Goal: Information Seeking & Learning: Check status

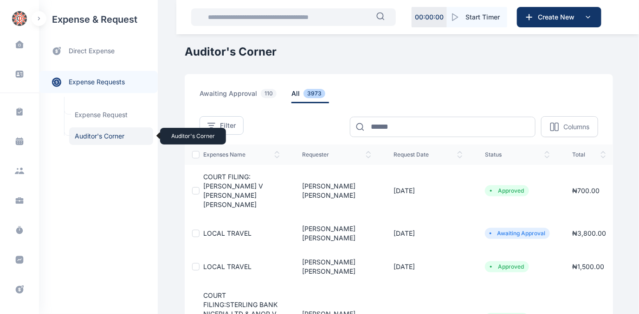
click at [100, 138] on span "Auditor's Corner Auditor's Corner" at bounding box center [111, 137] width 84 height 18
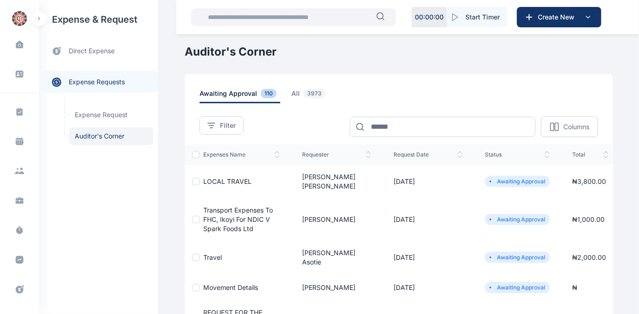
click at [210, 178] on span "LOCAL TRAVEL" at bounding box center [227, 182] width 48 height 8
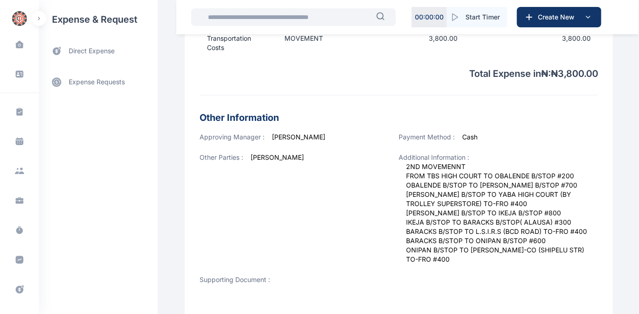
scroll to position [337, 0]
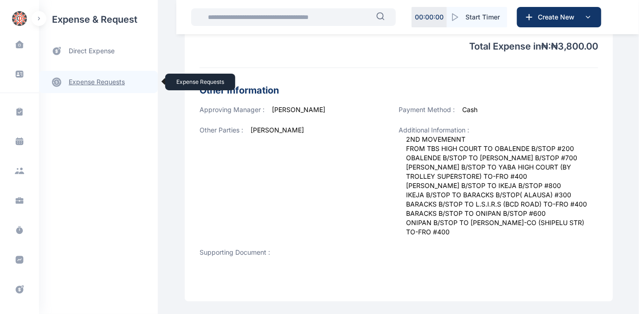
click at [90, 82] on link "expense requests expense requests" at bounding box center [98, 82] width 119 height 22
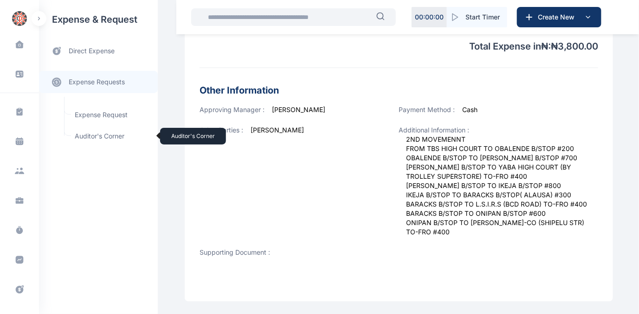
click at [87, 135] on span "Auditor's Corner Auditor's Corner" at bounding box center [111, 137] width 84 height 18
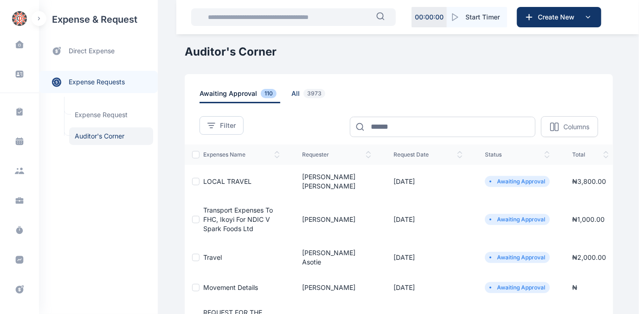
click at [291, 94] on span "all 3973" at bounding box center [310, 96] width 38 height 14
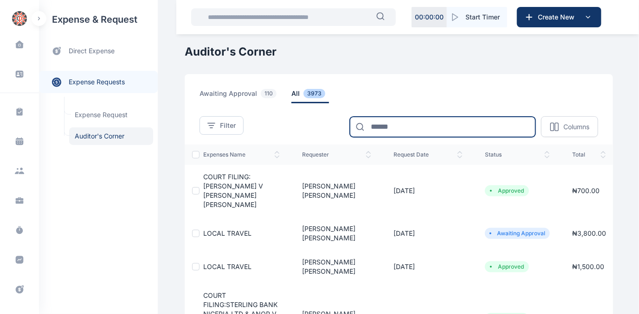
click at [394, 128] on input at bounding box center [442, 127] width 185 height 20
type input "*******"
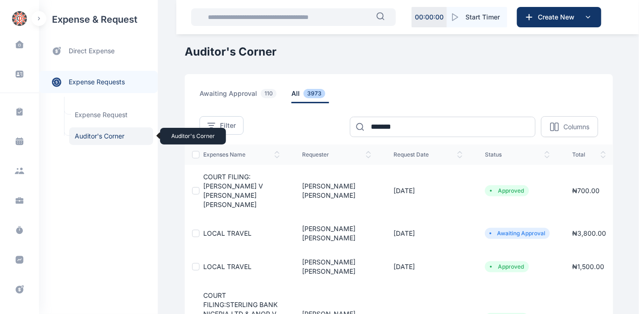
click at [119, 134] on span "Auditor's Corner Auditor's Corner" at bounding box center [111, 137] width 84 height 18
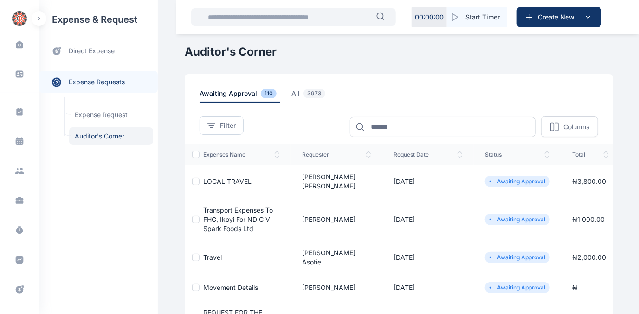
click at [225, 178] on span "LOCAL TRAVEL" at bounding box center [227, 182] width 48 height 8
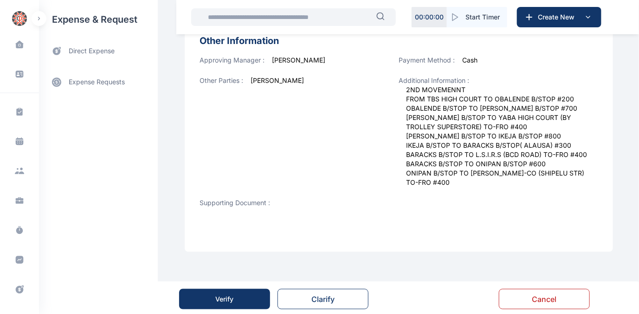
scroll to position [389, 0]
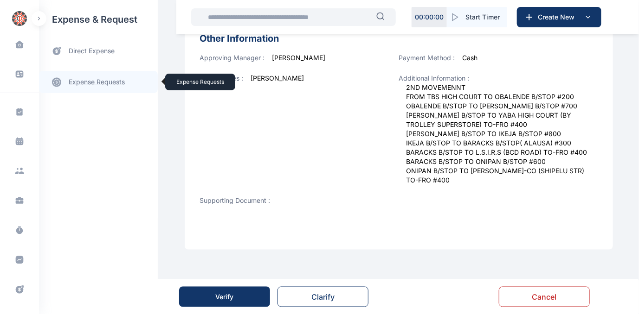
click at [95, 84] on link "expense requests expense requests" at bounding box center [98, 82] width 119 height 22
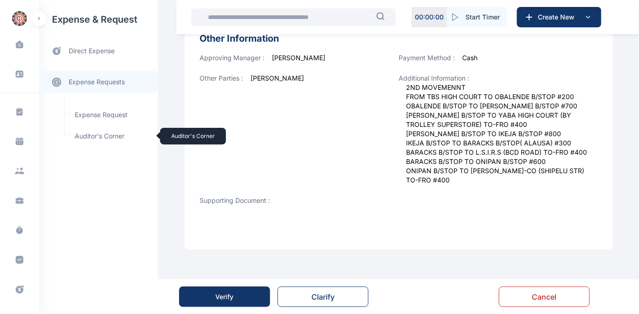
click at [90, 133] on span "Auditor's Corner Auditor's Corner" at bounding box center [111, 137] width 84 height 18
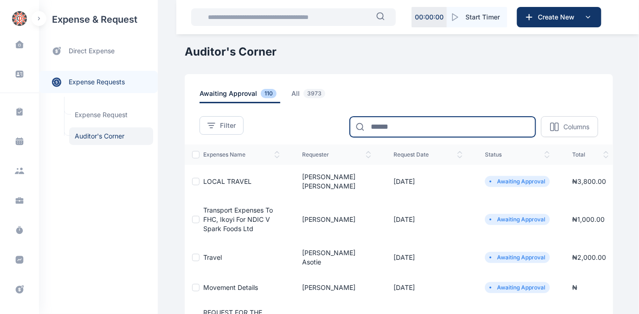
click at [410, 121] on input at bounding box center [442, 127] width 185 height 20
click at [291, 91] on span "all 3973" at bounding box center [310, 96] width 38 height 14
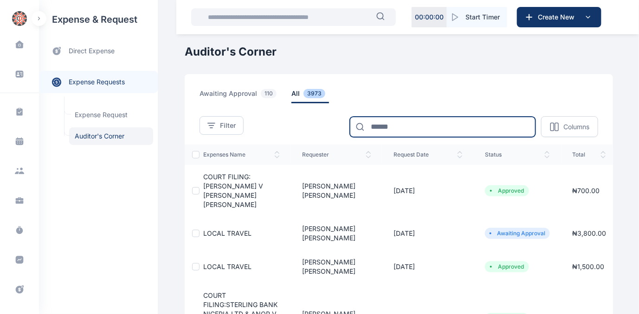
click at [422, 130] on input at bounding box center [442, 127] width 185 height 20
type input "*******"
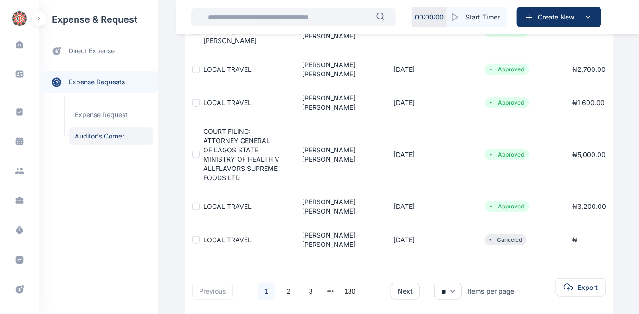
scroll to position [347, 0]
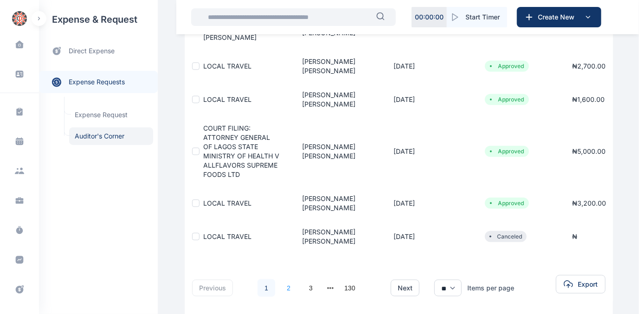
click at [280, 280] on link "2" at bounding box center [289, 289] width 18 height 18
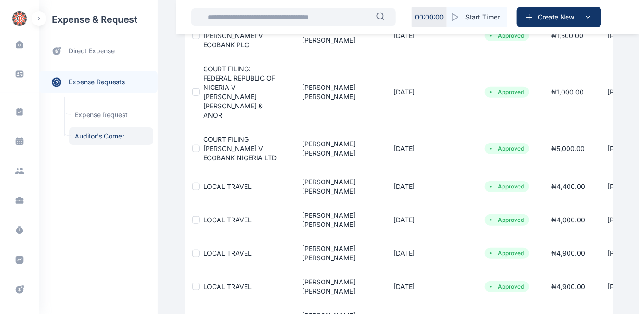
scroll to position [294, 0]
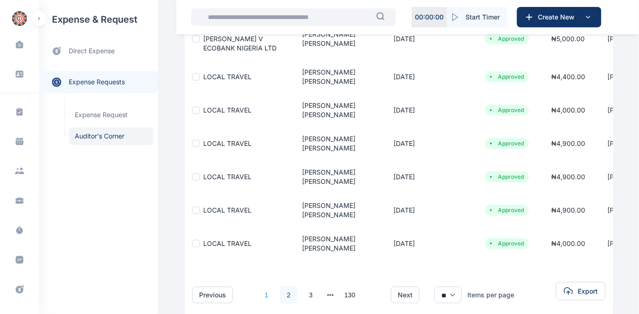
click at [258, 287] on link "1" at bounding box center [266, 296] width 18 height 18
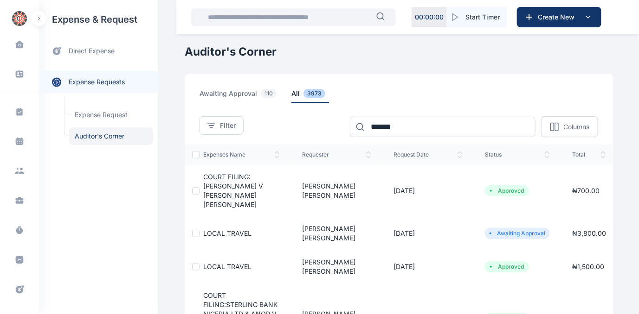
click at [230, 237] on span "LOCAL TRAVEL" at bounding box center [227, 234] width 48 height 8
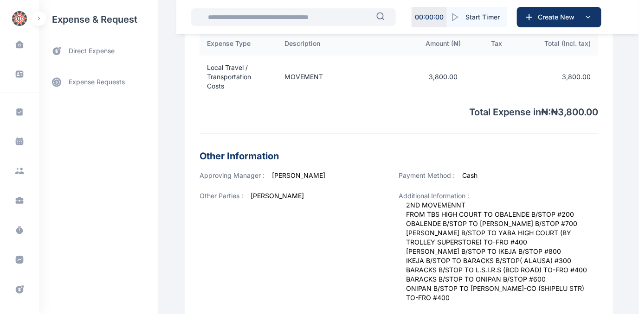
scroll to position [337, 0]
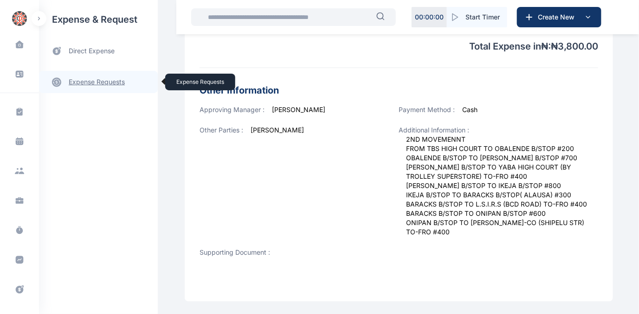
click at [103, 84] on link "expense requests expense requests" at bounding box center [98, 82] width 119 height 22
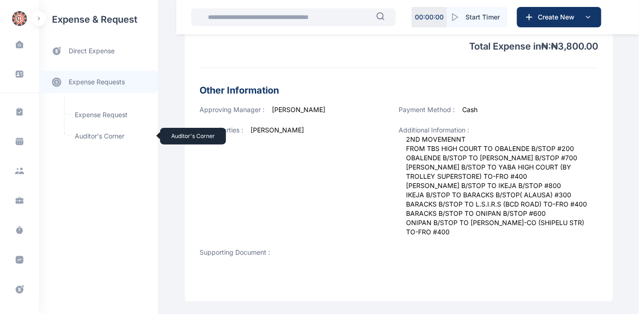
click at [90, 134] on span "Auditor's Corner Auditor's Corner" at bounding box center [111, 137] width 84 height 18
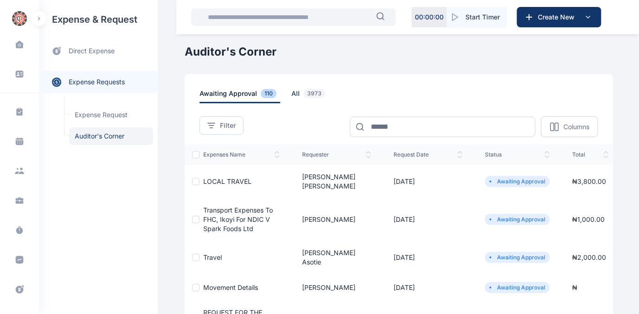
click at [291, 91] on span "all 3973" at bounding box center [310, 96] width 38 height 14
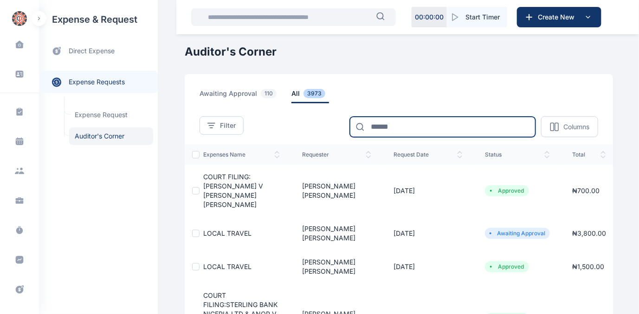
click at [399, 128] on input at bounding box center [442, 127] width 185 height 20
type input "*******"
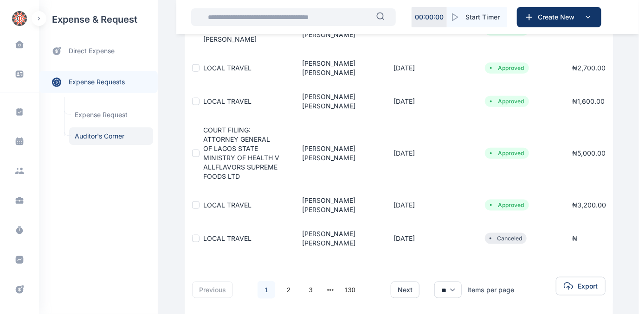
scroll to position [347, 0]
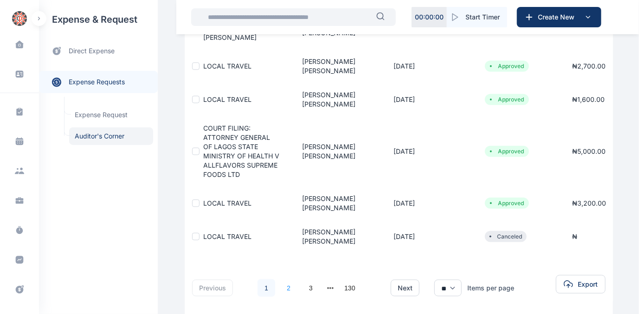
click at [280, 280] on link "2" at bounding box center [289, 289] width 18 height 18
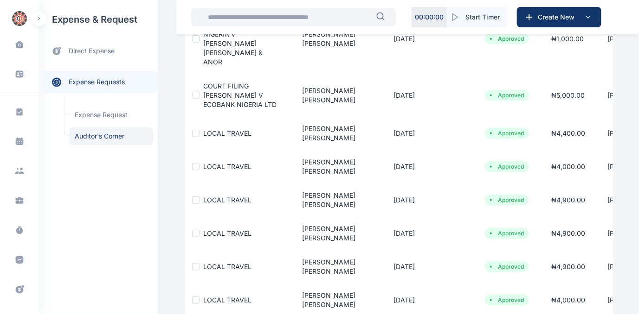
scroll to position [253, 0]
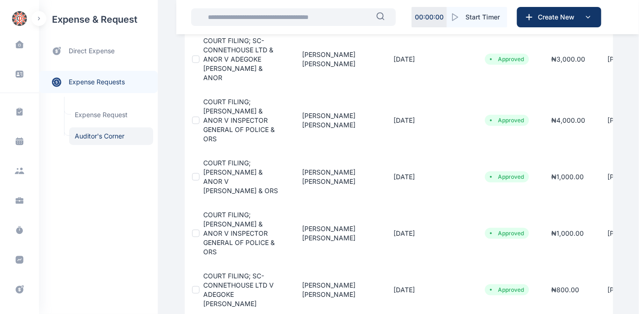
scroll to position [407, 0]
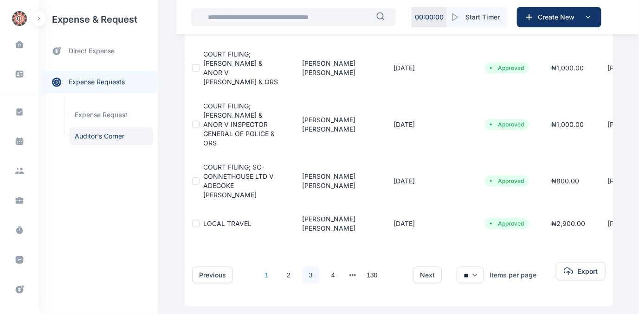
click at [257, 267] on link "1" at bounding box center [266, 276] width 18 height 18
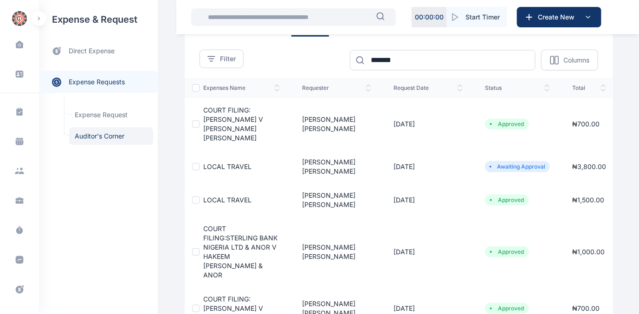
scroll to position [84, 0]
